Goal: Task Accomplishment & Management: Complete application form

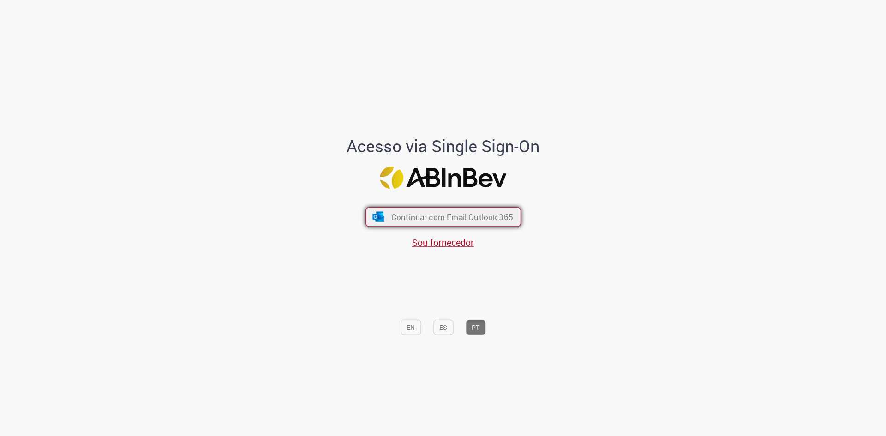
click at [436, 216] on span "Continuar com Email Outlook 365" at bounding box center [452, 217] width 122 height 11
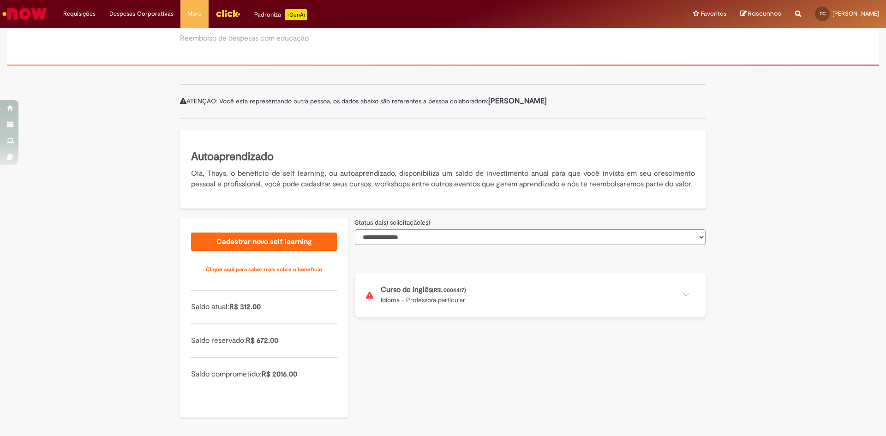
click at [432, 294] on button at bounding box center [530, 295] width 351 height 44
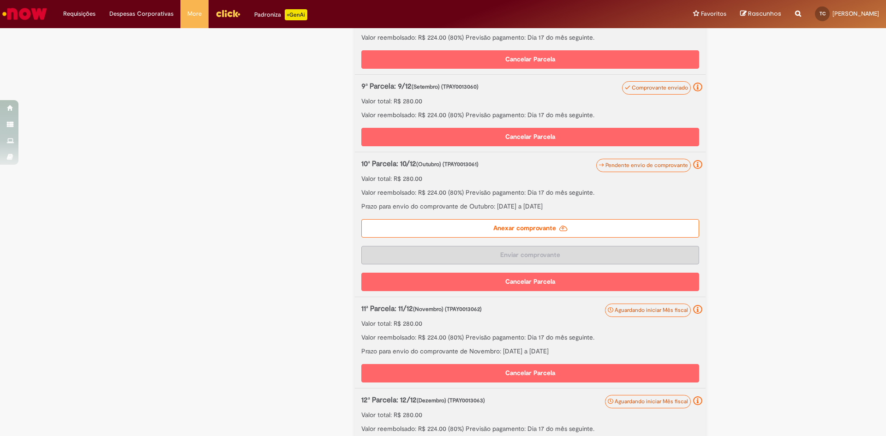
scroll to position [891, 0]
click at [530, 238] on label "Anexar comprovante" at bounding box center [530, 229] width 338 height 18
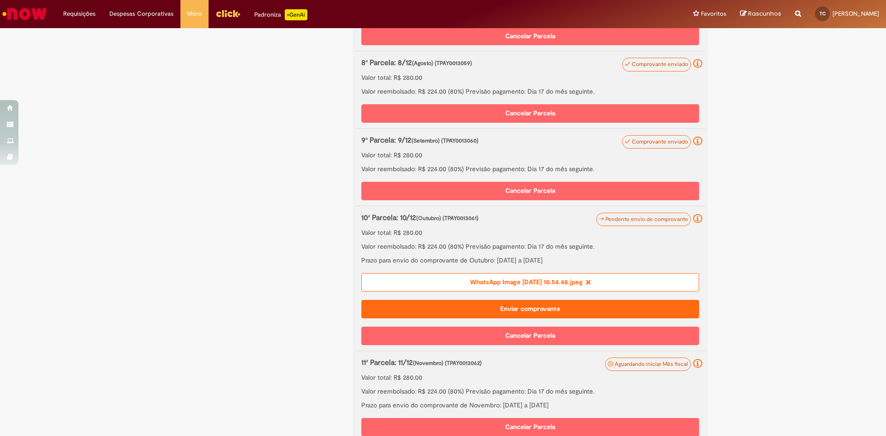
scroll to position [976, 0]
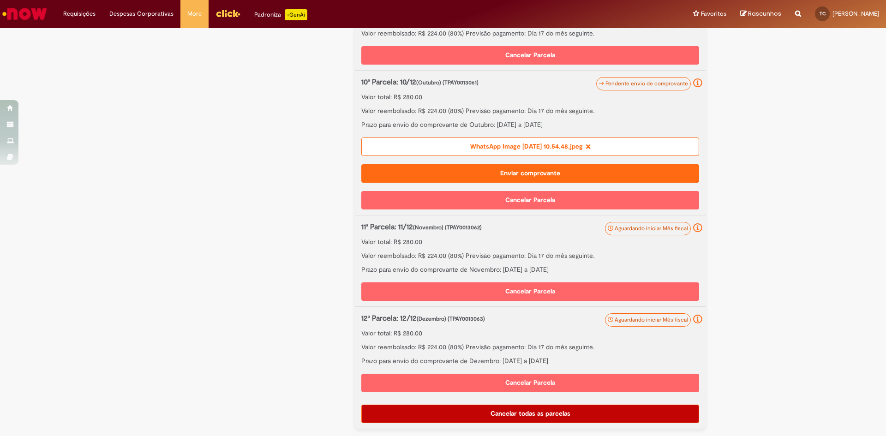
click at [516, 183] on button "Enviar comprovante" at bounding box center [530, 173] width 338 height 18
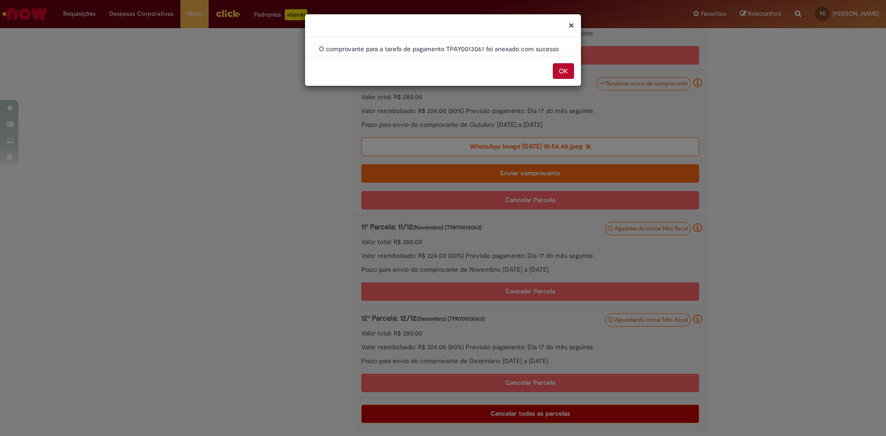
click at [567, 77] on button "OK" at bounding box center [563, 71] width 21 height 16
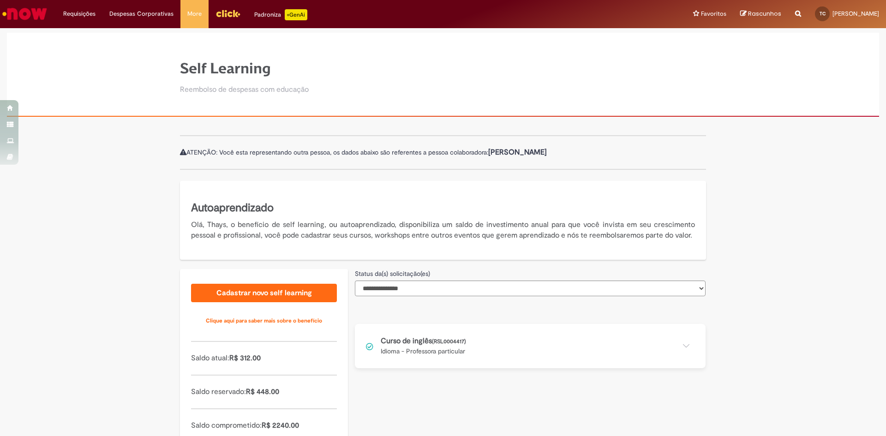
click at [469, 360] on button at bounding box center [530, 346] width 351 height 44
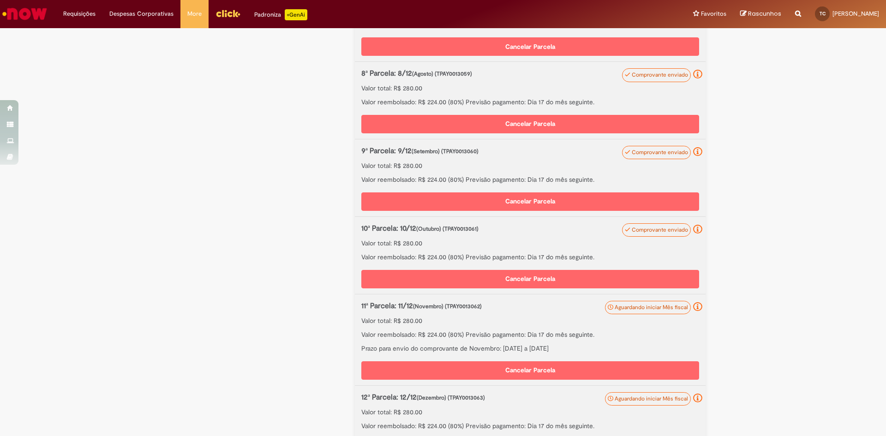
scroll to position [824, 0]
